Goal: Task Accomplishment & Management: Manage account settings

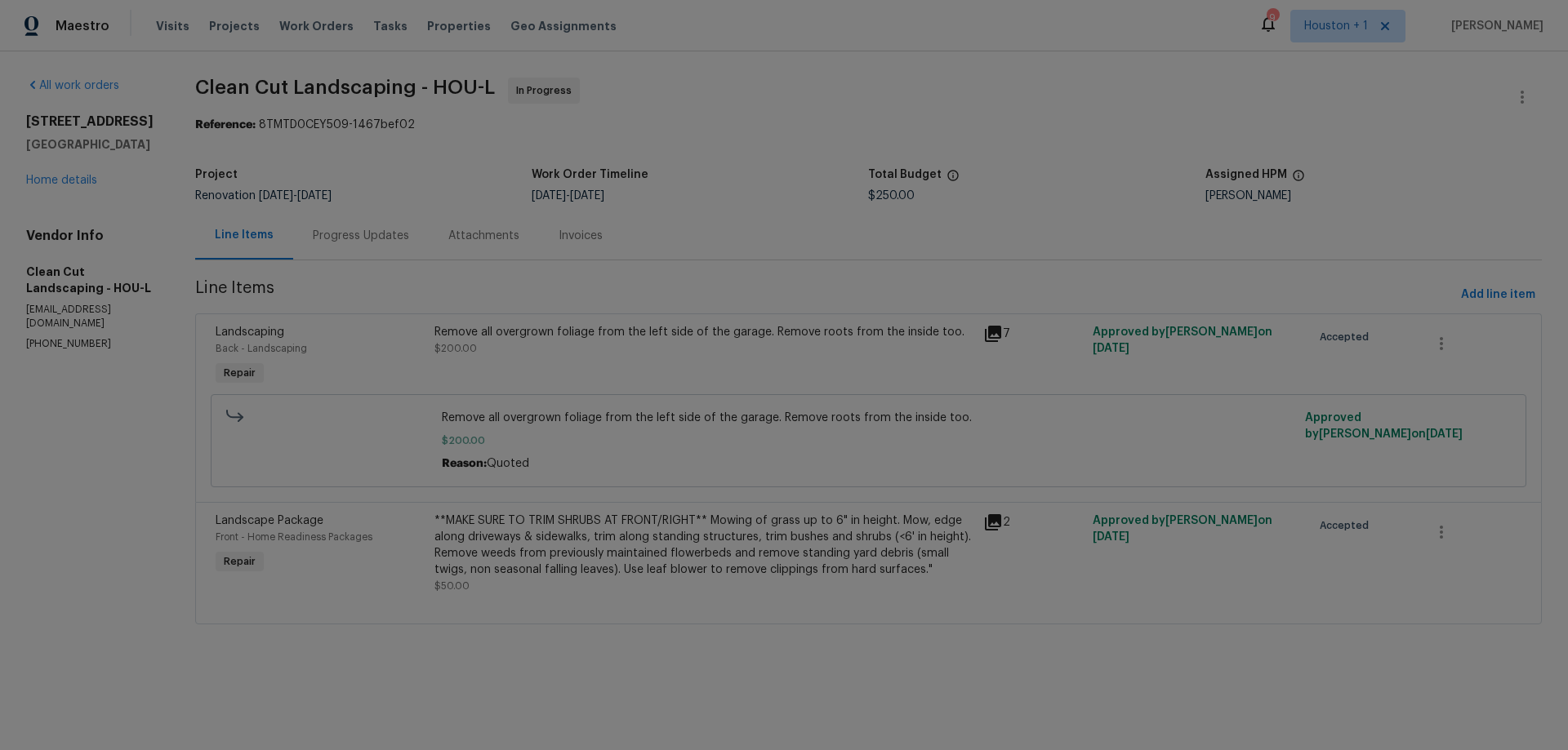
click at [712, 523] on div "**MAKE SURE TO TRIM SHRUBS AT FRONT/RIGHT** Mowing of grass up to 6" in height.…" at bounding box center [703, 545] width 538 height 66
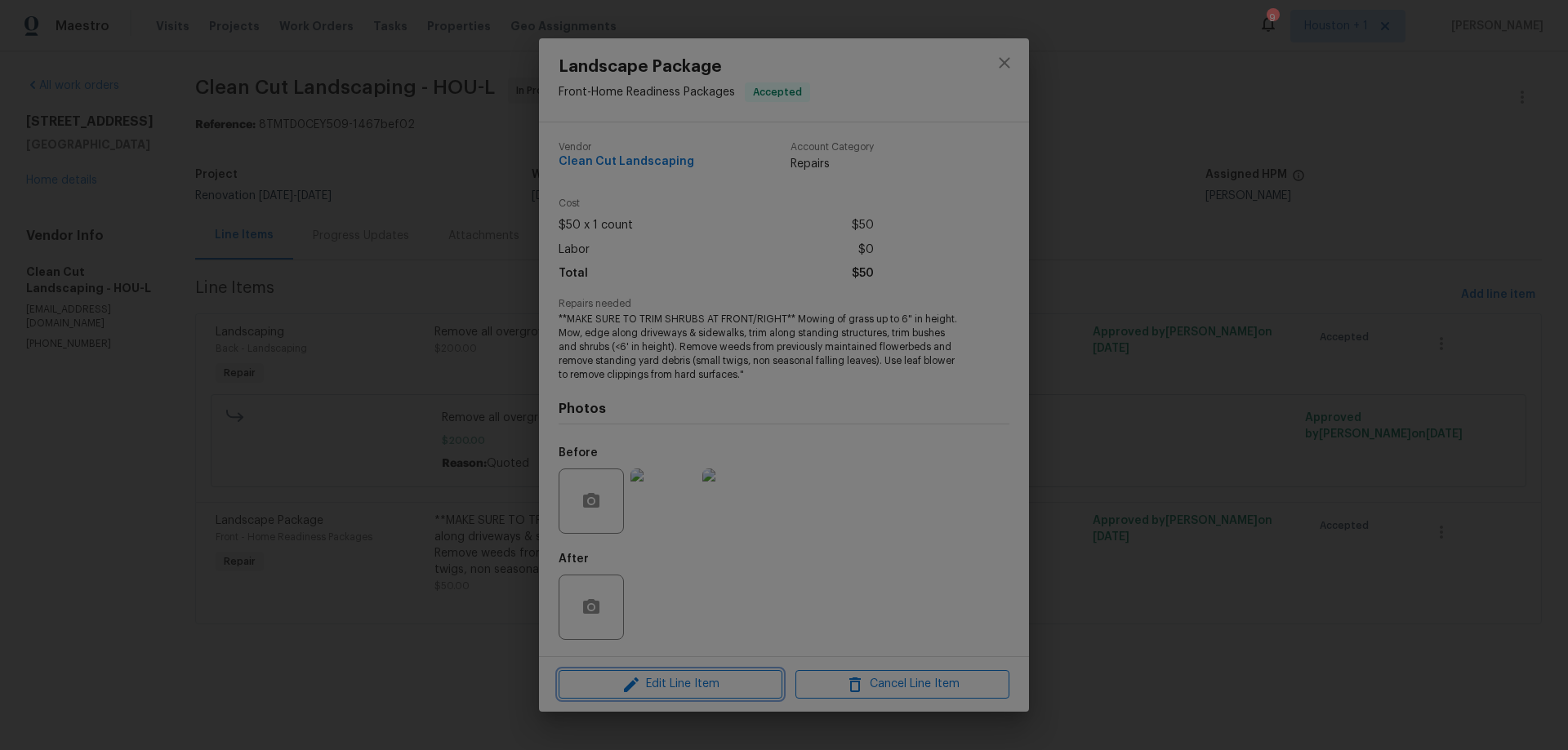
click at [668, 681] on span "Edit Line Item" at bounding box center [671, 684] width 214 height 20
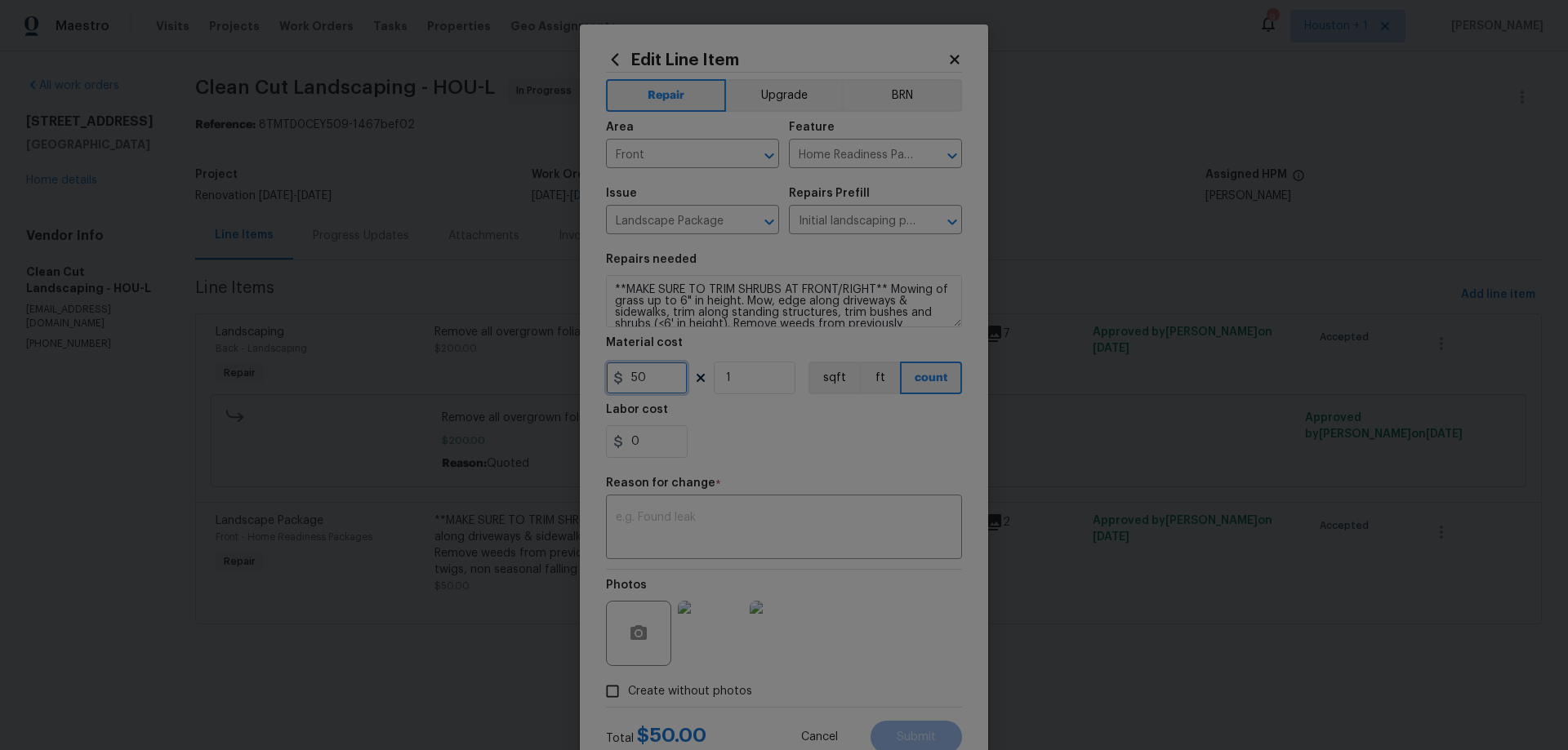
drag, startPoint x: 646, startPoint y: 381, endPoint x: 621, endPoint y: 381, distance: 25.0
click at [621, 381] on input "50" at bounding box center [647, 378] width 82 height 33
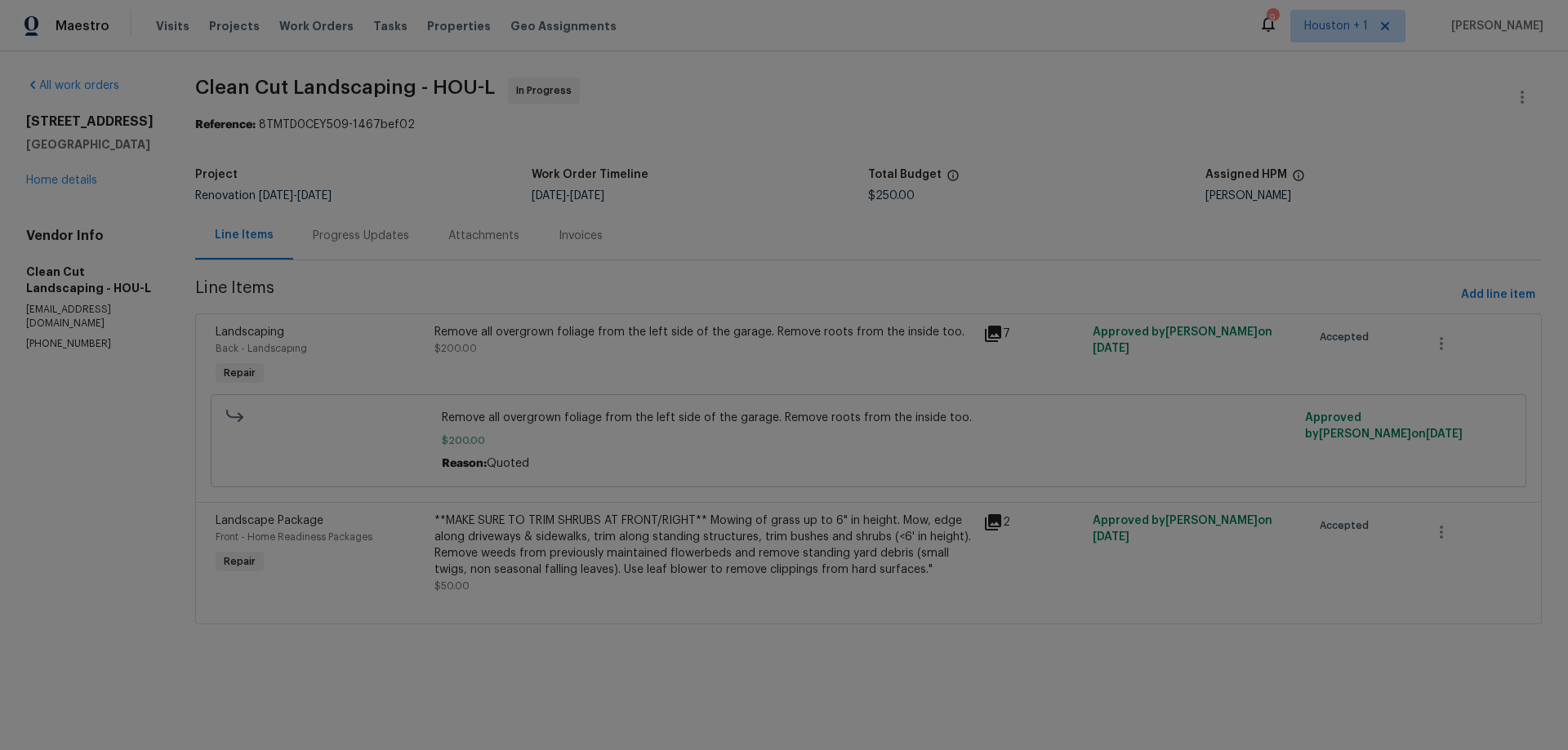
click at [476, 670] on body "Maestro Visits Projects Work Orders Tasks Properties Geo Assignments 9 [GEOGRAP…" at bounding box center [784, 335] width 1568 height 670
click at [62, 182] on link "Home details" at bounding box center [62, 181] width 71 height 12
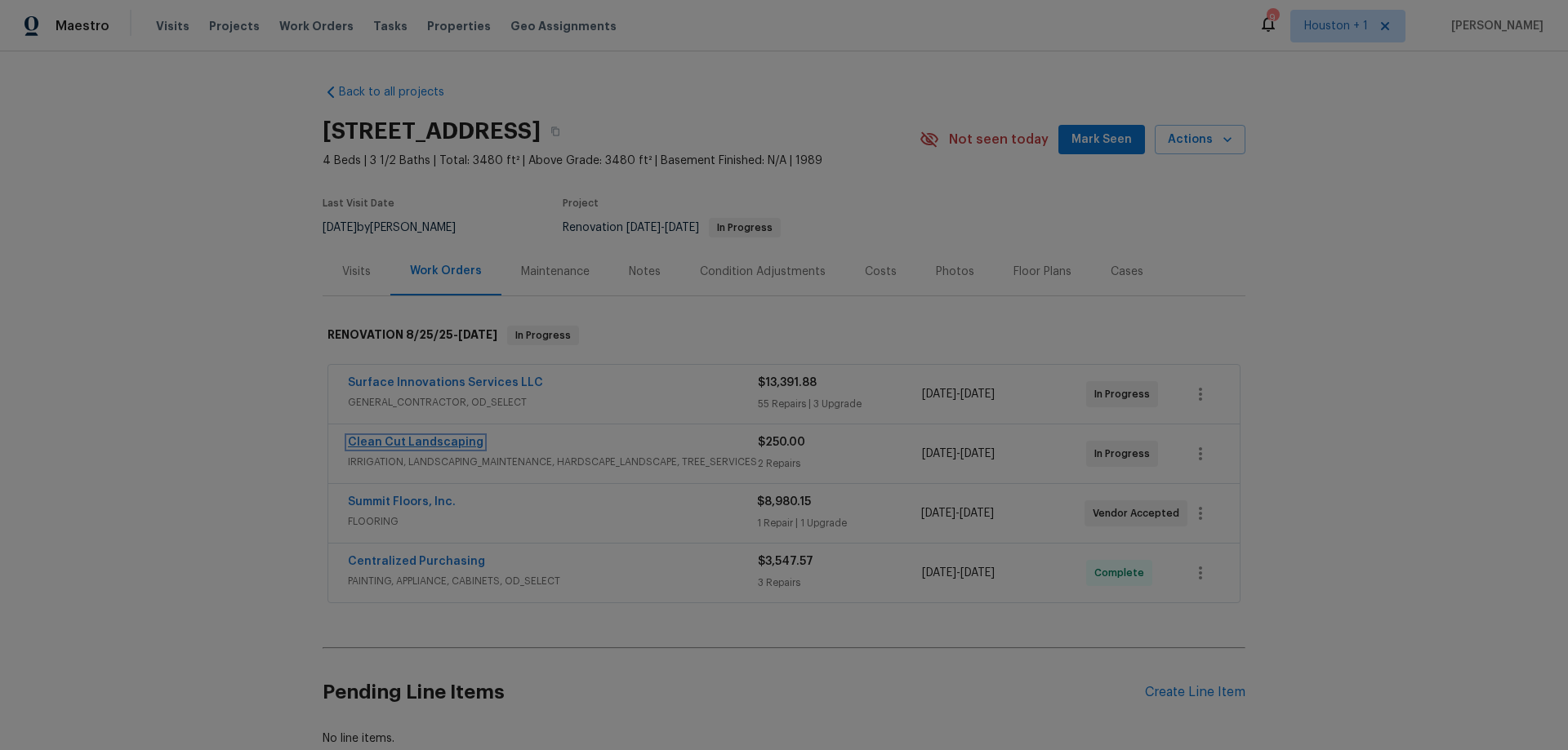
click at [395, 442] on link "Clean Cut Landscaping" at bounding box center [415, 442] width 135 height 12
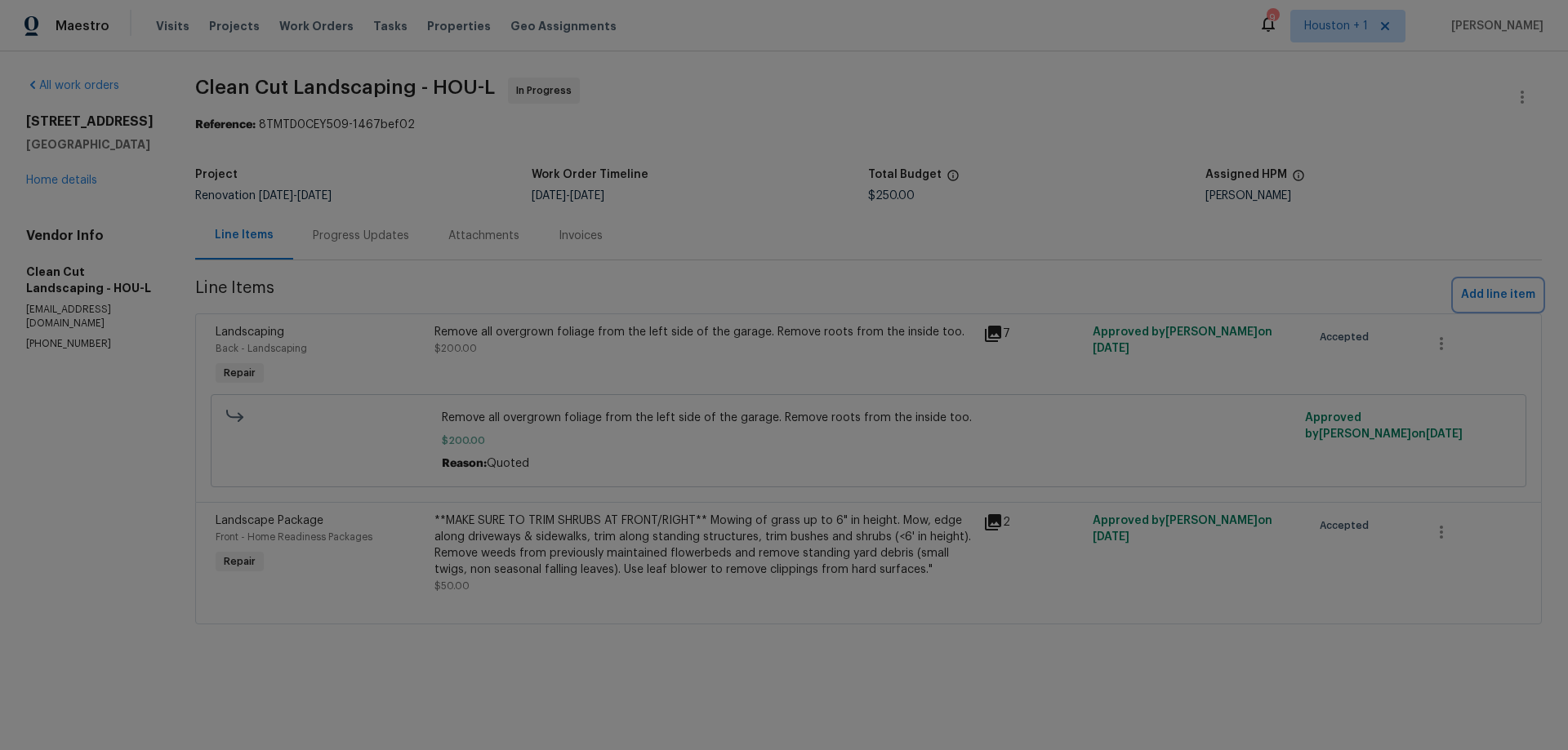
click at [1485, 293] on span "Add line item" at bounding box center [1498, 294] width 74 height 20
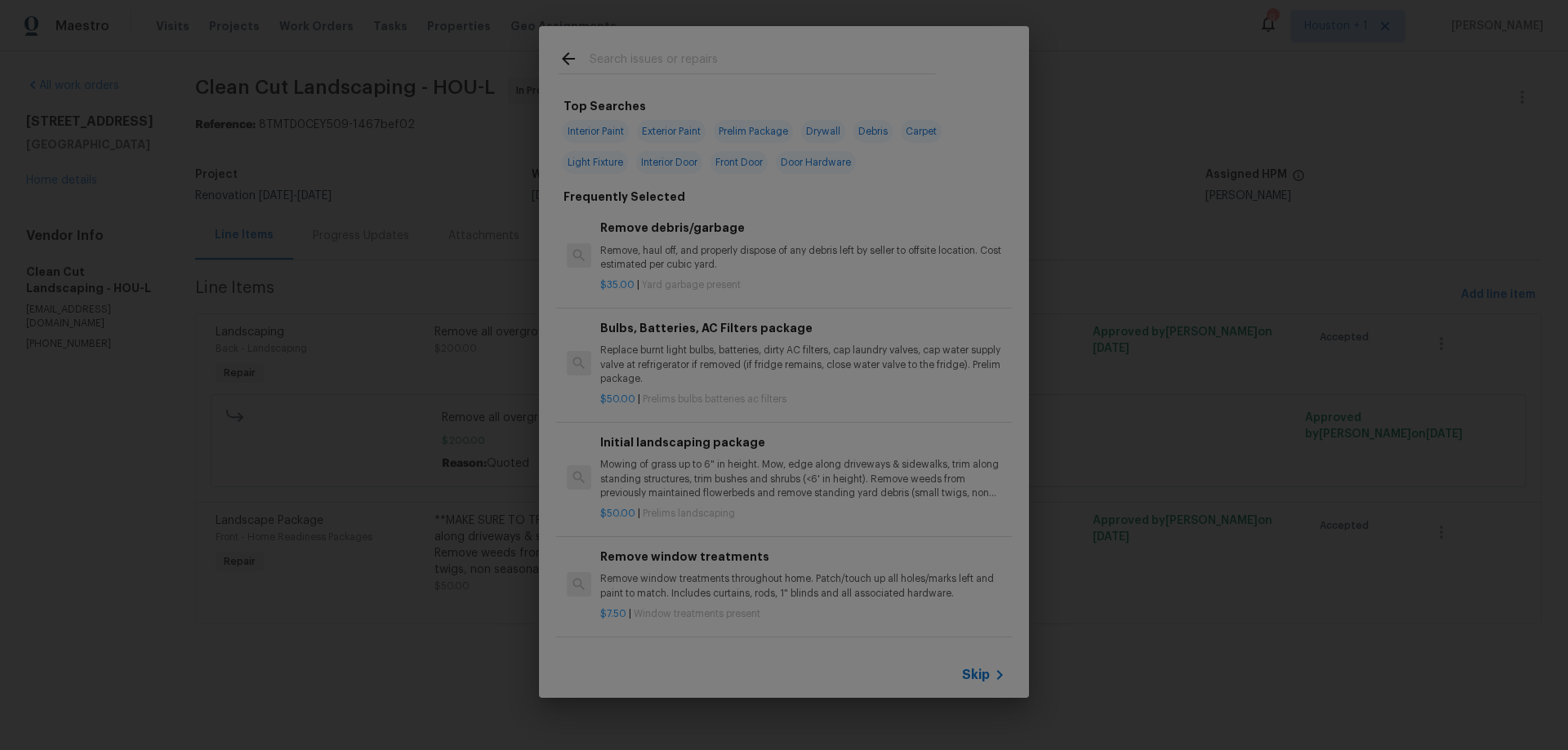
click at [984, 677] on span "Skip" at bounding box center [975, 675] width 28 height 16
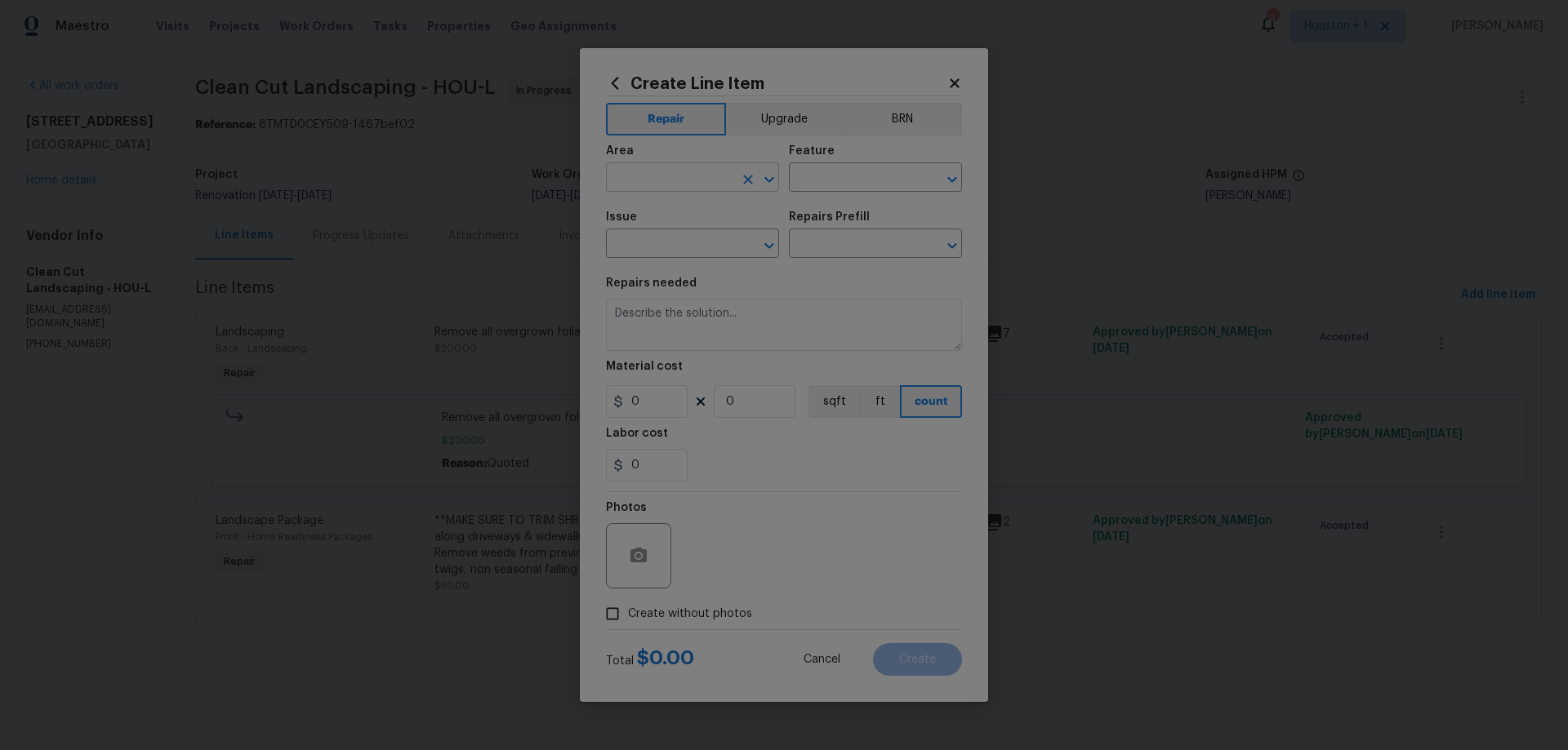
click at [686, 181] on input "text" at bounding box center [670, 180] width 127 height 25
type input "s"
type input "Exterior Overall"
type input "Landscaping"
type input "Dead/overgrown tree or foliage"
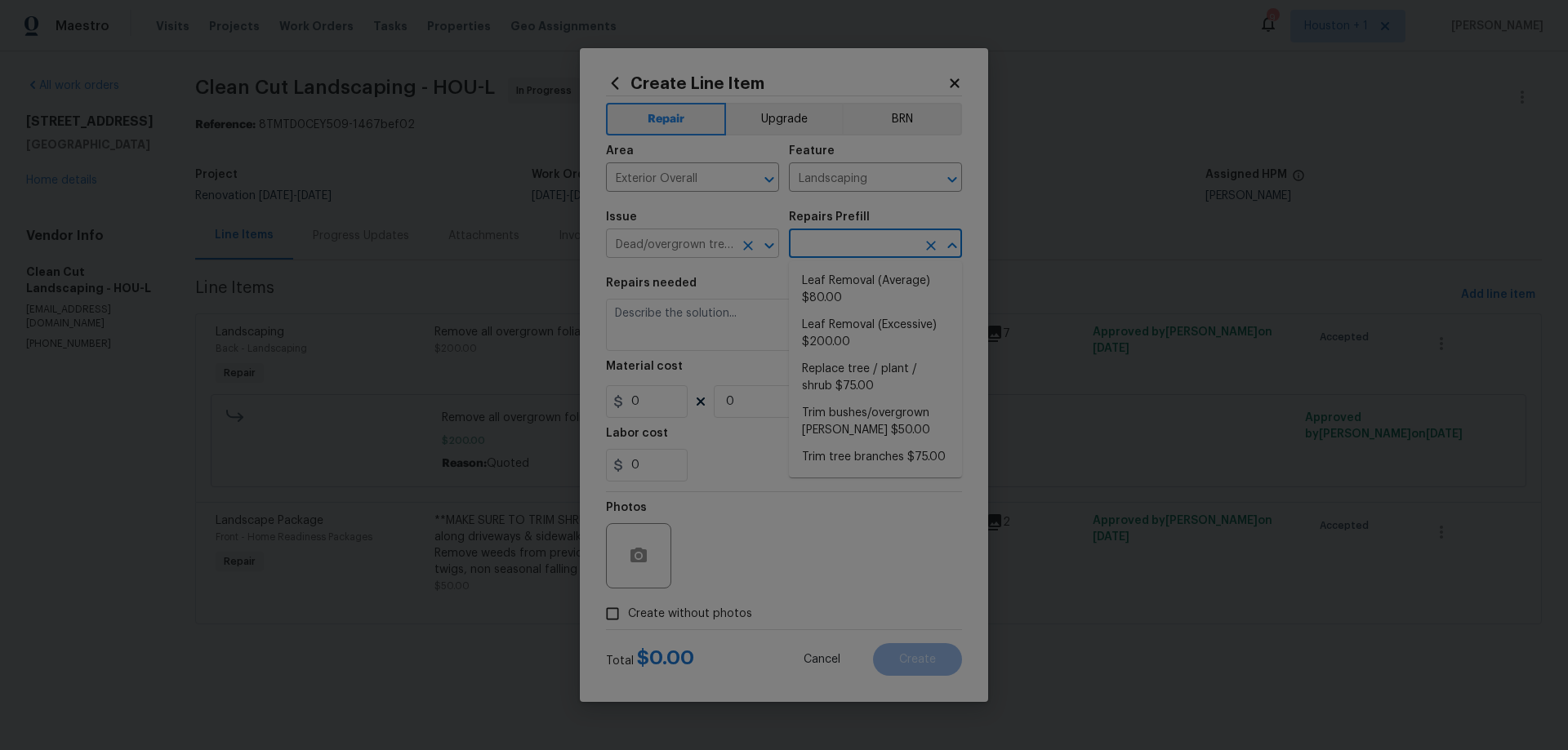
click at [742, 241] on icon "Clear" at bounding box center [747, 245] width 16 height 16
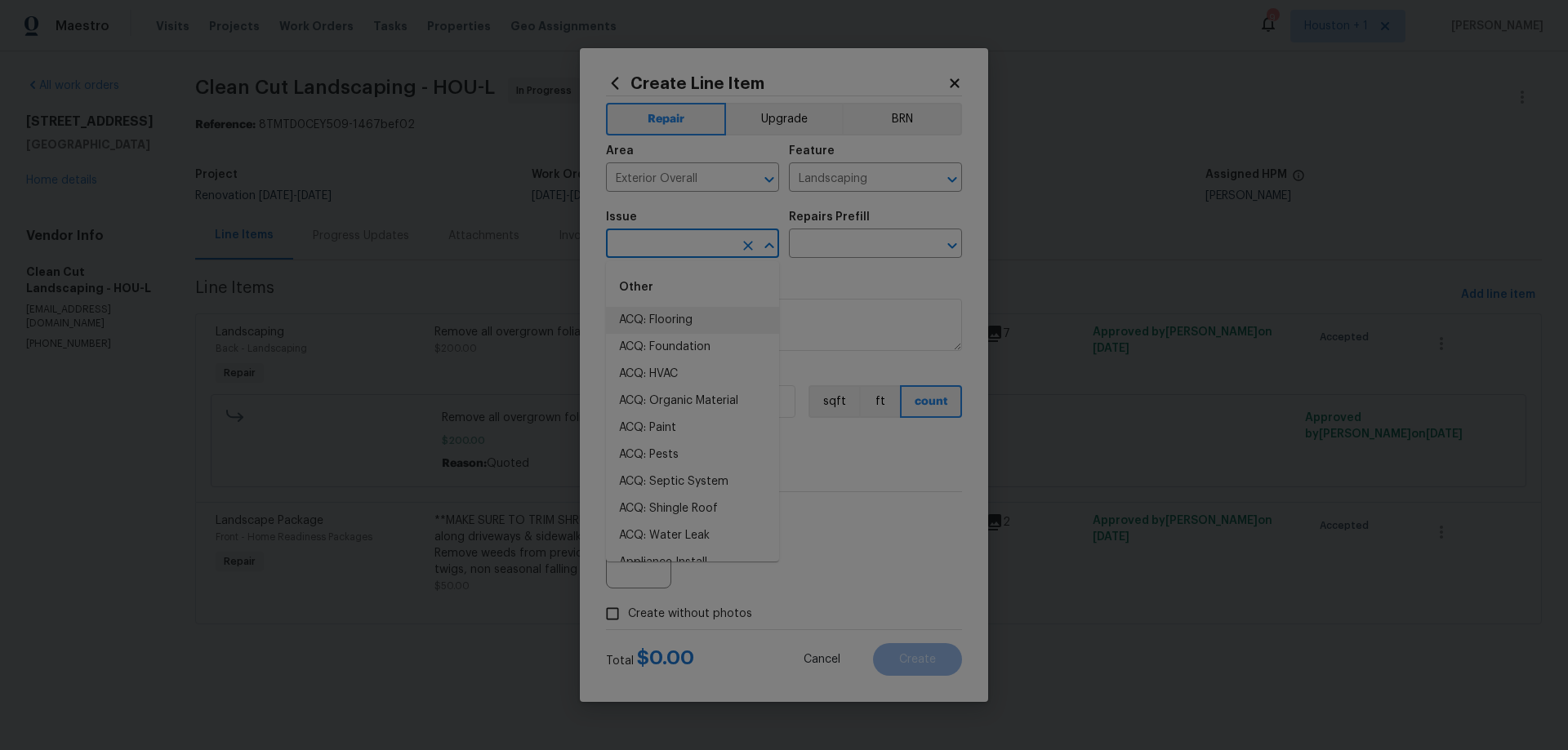
click at [684, 239] on input "text" at bounding box center [670, 245] width 127 height 25
click at [658, 370] on li "Landscaping" at bounding box center [692, 375] width 173 height 27
type input "Landscaping"
click at [832, 246] on input "text" at bounding box center [853, 245] width 127 height 25
click at [900, 284] on li "Tree Removal $288.00" at bounding box center [875, 281] width 173 height 27
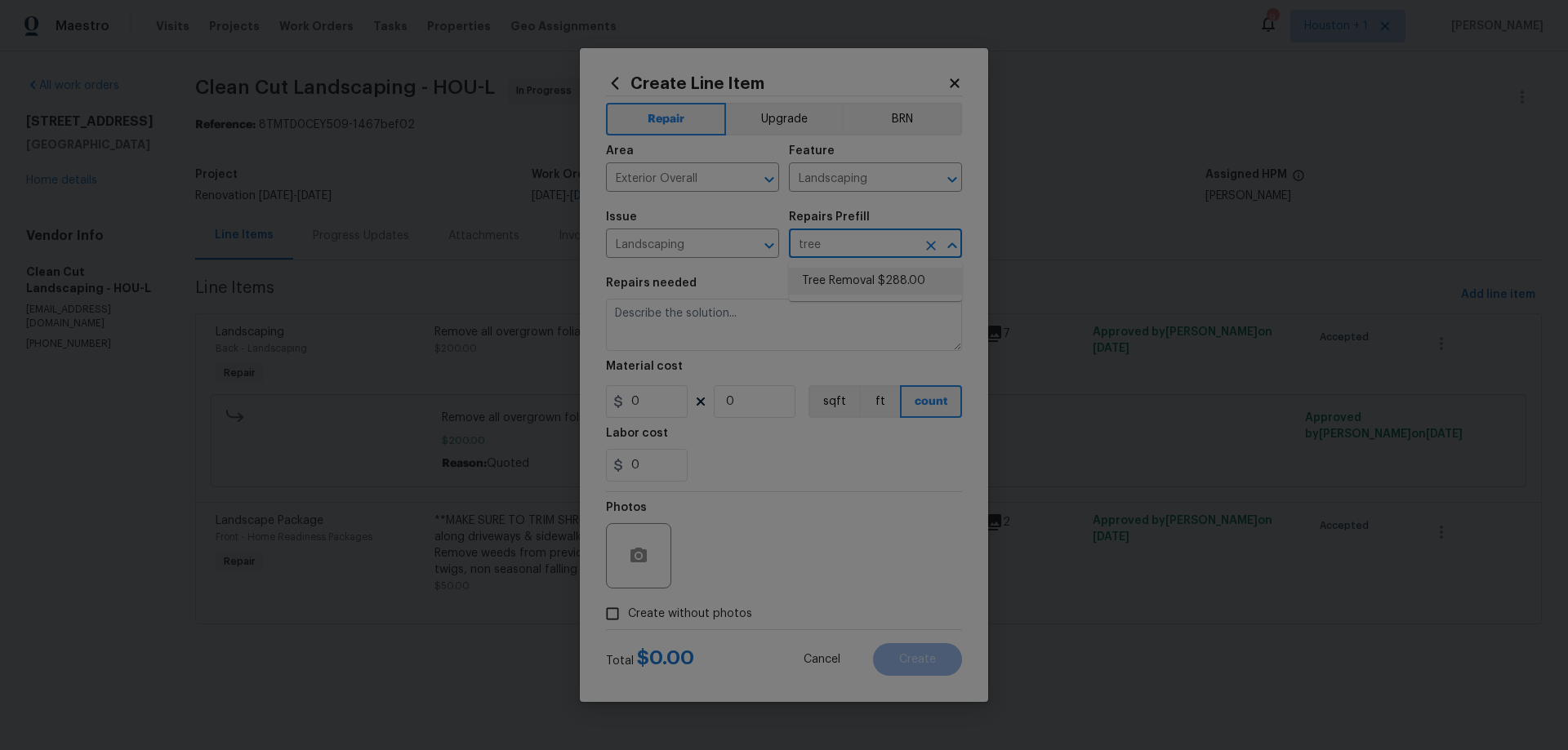
type input "Tree Removal $288.00"
type textarea "Remove/cut down the tree (12''-24'' diameter), grind the [PERSON_NAME] and remo…"
type input "288"
type input "1"
type input "Tree Removal $288.00"
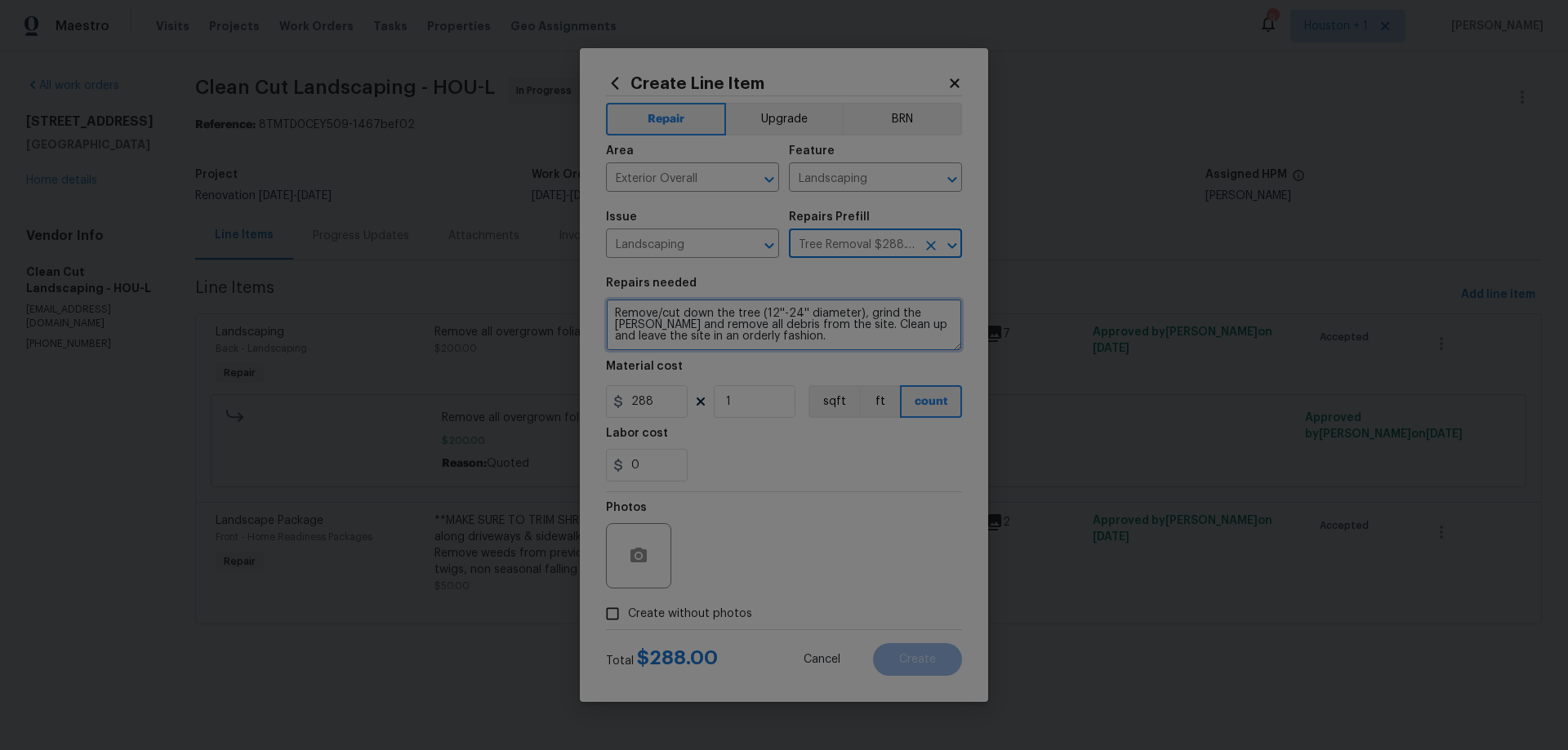
click at [612, 310] on textarea "Remove/cut down the tree (12''-24'' diameter), grind the [PERSON_NAME] and remo…" at bounding box center [784, 325] width 356 height 52
type textarea "REMOVE DEAD PALM AS QUOTED --- Remove/cut down the tree (12''-24'' diameter), g…"
drag, startPoint x: 572, startPoint y: 396, endPoint x: 468, endPoint y: 375, distance: 106.1
click at [474, 382] on div "Create Line Item Repair Upgrade BRN Area Exterior Overall ​ Feature Landscaping…" at bounding box center [784, 375] width 1568 height 750
type input "750"
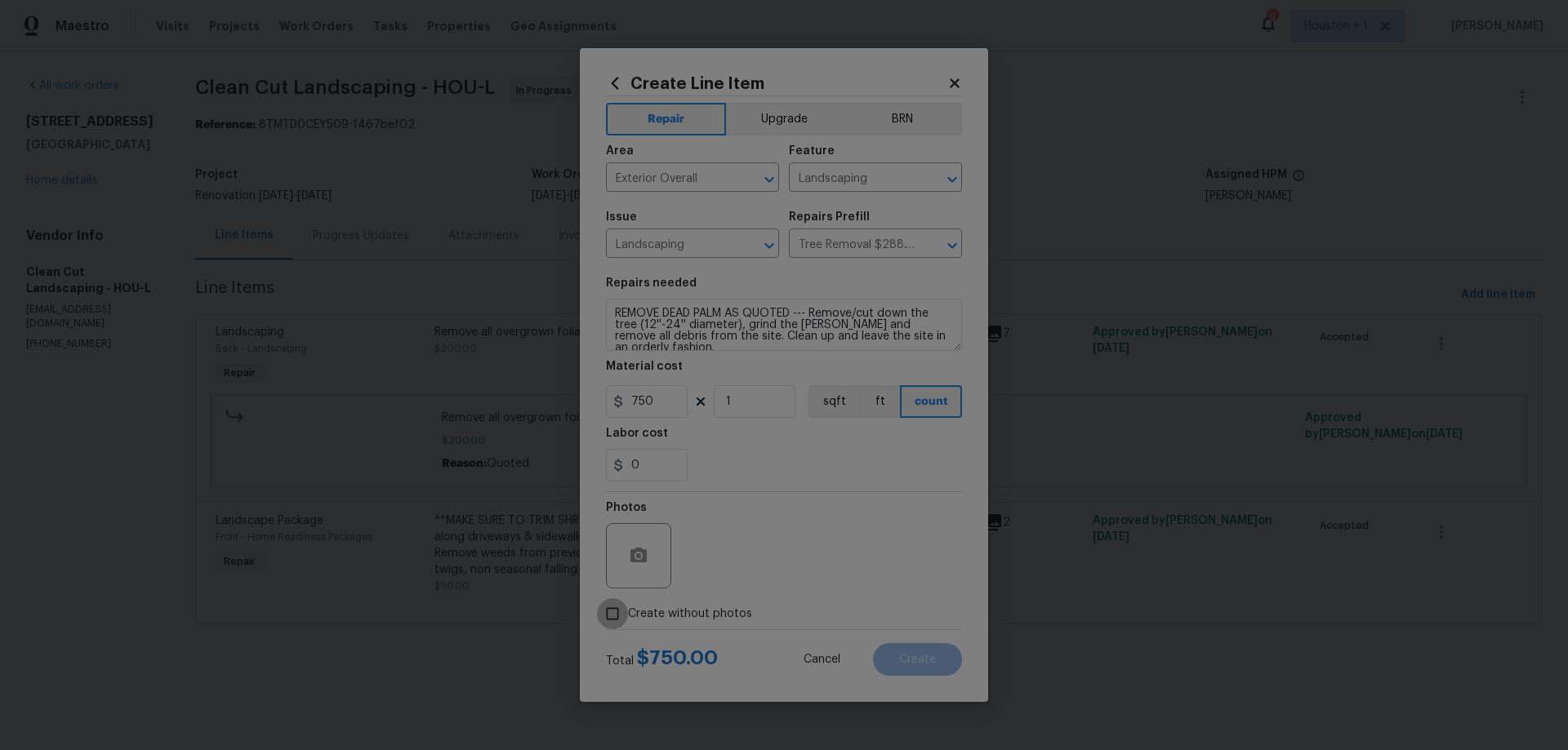
click at [622, 614] on input "Create without photos" at bounding box center [612, 614] width 31 height 31
checkbox input "true"
click at [797, 528] on textarea at bounding box center [824, 556] width 278 height 66
type textarea "HPM to add photos"
click at [919, 666] on button "Create" at bounding box center [917, 659] width 89 height 33
